Goal: Understand process/instructions: Learn about a topic

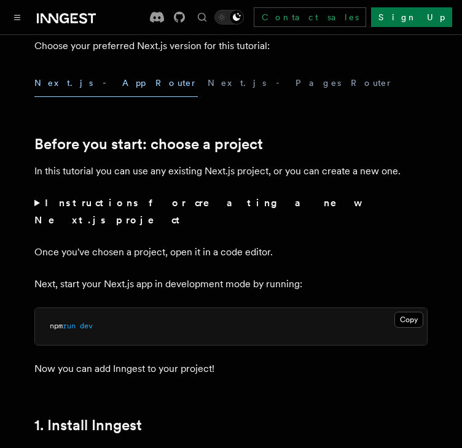
scroll to position [363, 0]
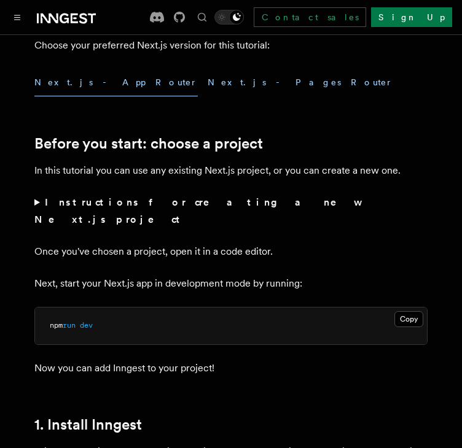
click at [207, 75] on button "Next.js - Pages Router" at bounding box center [299, 83] width 185 height 28
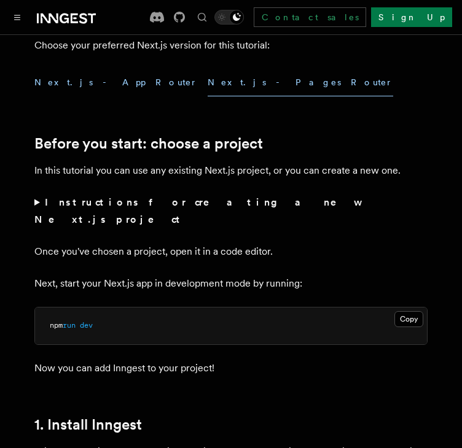
click at [88, 75] on button "Next.js - App Router" at bounding box center [115, 83] width 163 height 28
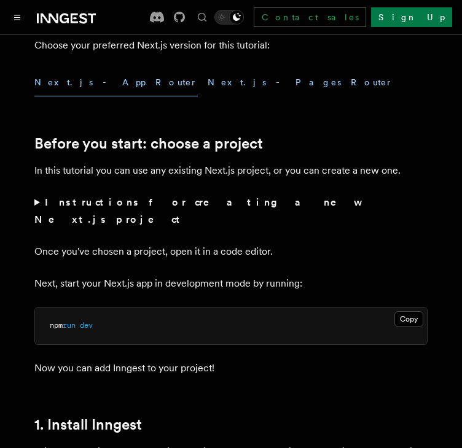
click at [207, 84] on button "Next.js - Pages Router" at bounding box center [299, 83] width 185 height 28
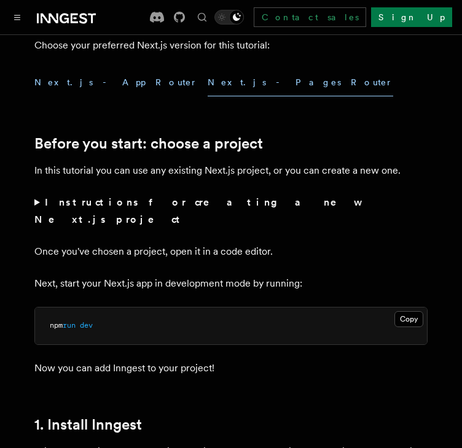
click at [103, 86] on button "Next.js - App Router" at bounding box center [115, 83] width 163 height 28
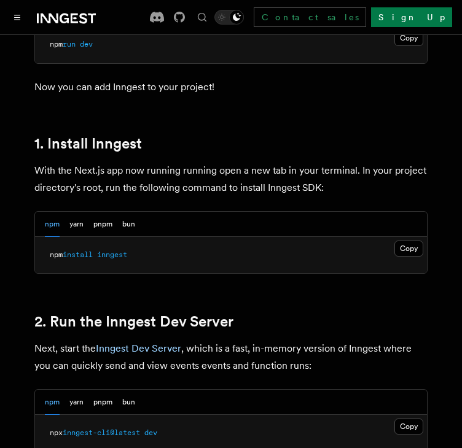
scroll to position [635, 0]
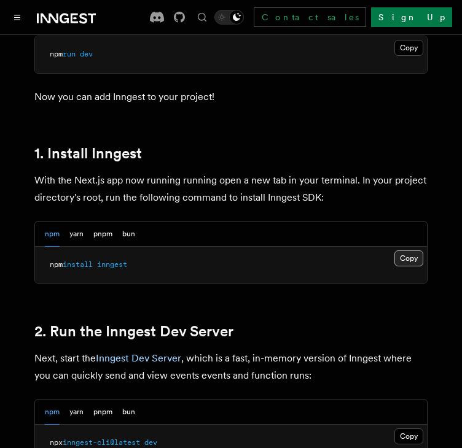
click at [406, 250] on button "Copy Copied" at bounding box center [408, 258] width 29 height 16
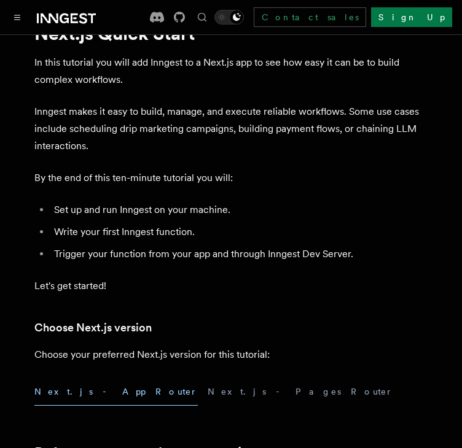
scroll to position [0, 0]
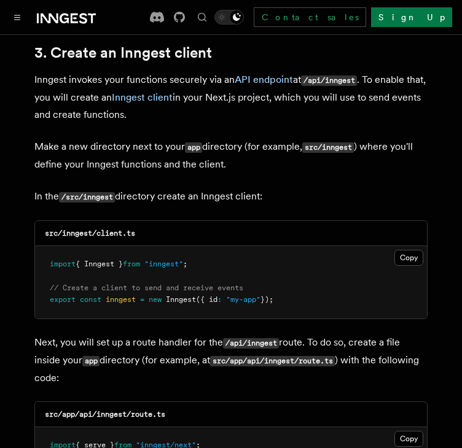
scroll to position [1456, 0]
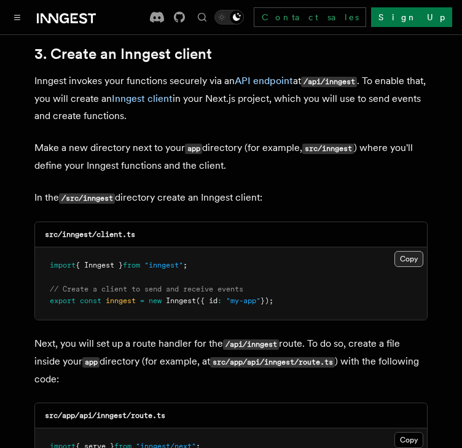
click at [396, 251] on button "Copy Copied" at bounding box center [408, 259] width 29 height 16
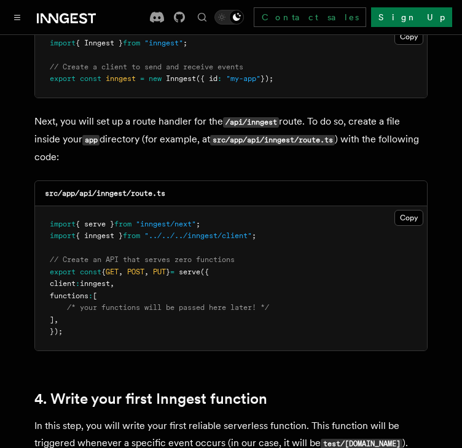
scroll to position [1679, 0]
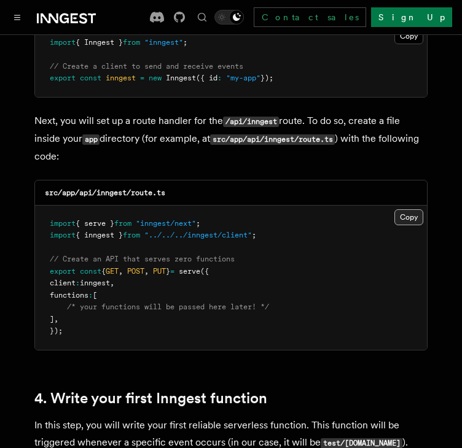
click at [414, 209] on button "Copy Copied" at bounding box center [408, 217] width 29 height 16
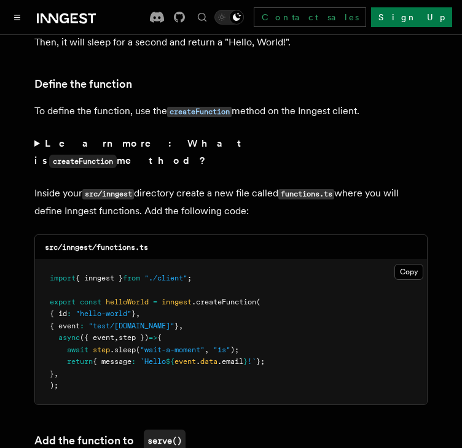
scroll to position [2096, 0]
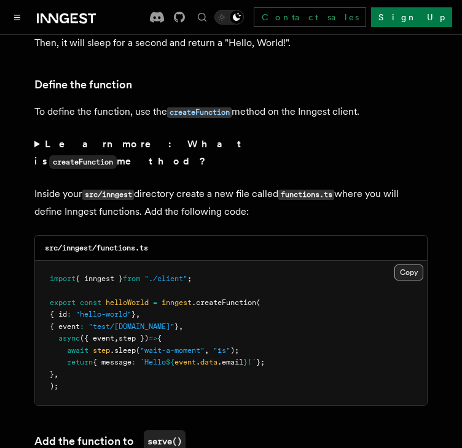
click at [403, 265] on button "Copy Copied" at bounding box center [408, 273] width 29 height 16
